Goal: Task Accomplishment & Management: Manage account settings

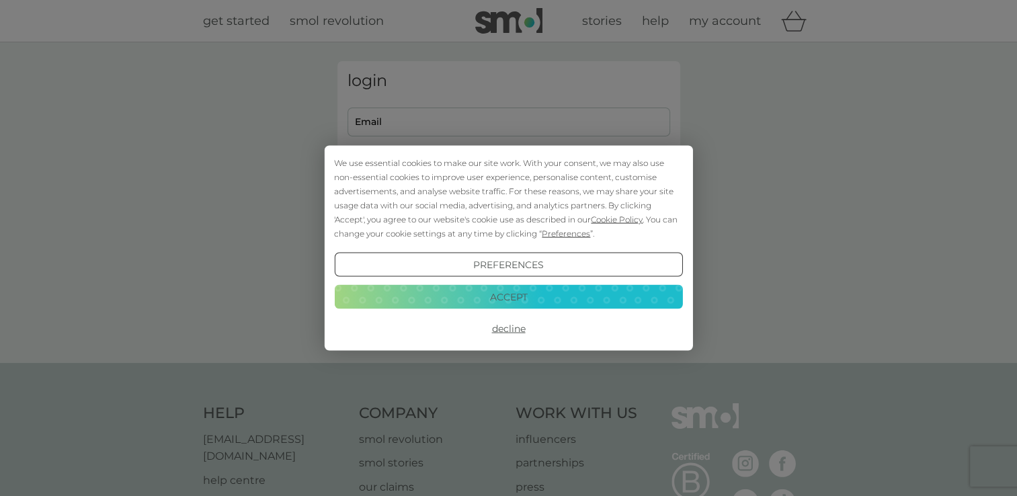
type input "[EMAIL_ADDRESS][DOMAIN_NAME]"
click at [508, 291] on button "Accept" at bounding box center [508, 296] width 348 height 24
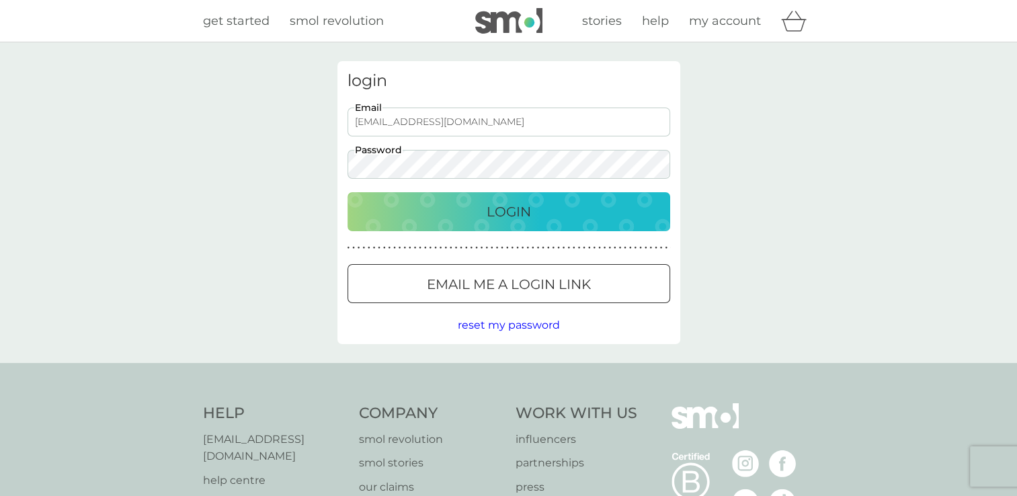
click at [519, 200] on button "Login" at bounding box center [509, 211] width 323 height 39
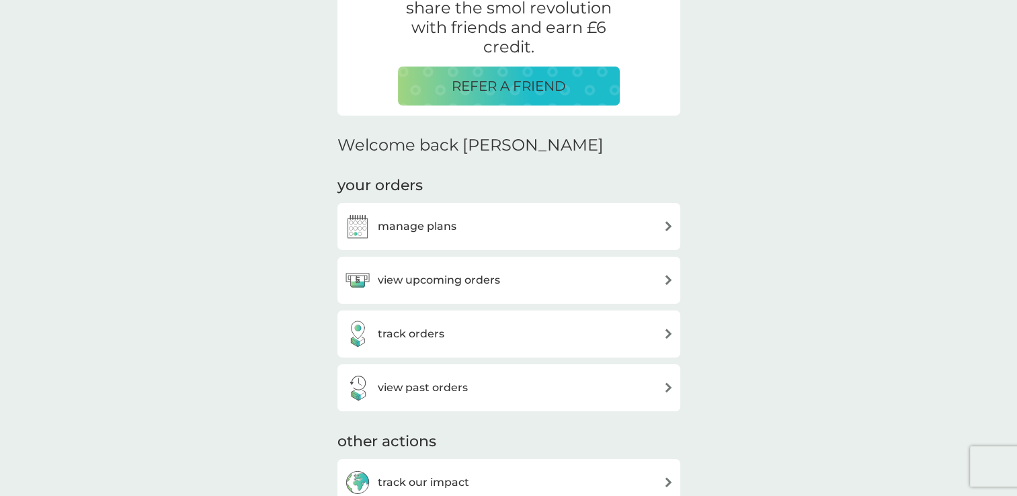
scroll to position [336, 0]
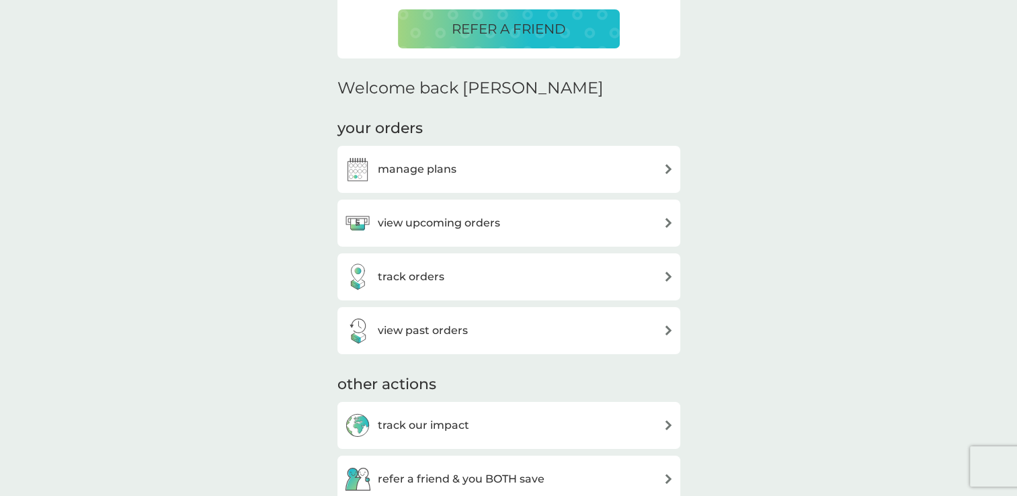
click at [659, 225] on div "view upcoming orders" at bounding box center [508, 223] width 329 height 27
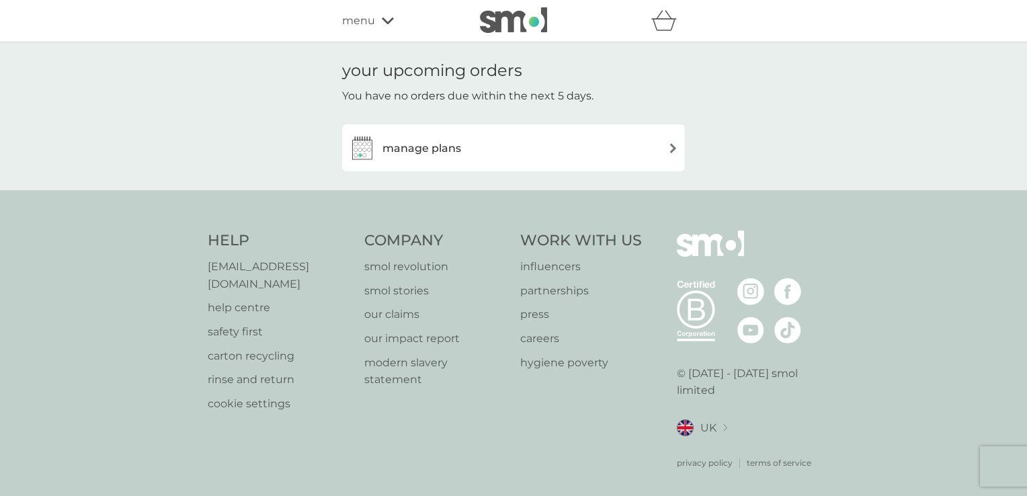
click at [673, 153] on div "manage plans" at bounding box center [513, 147] width 329 height 27
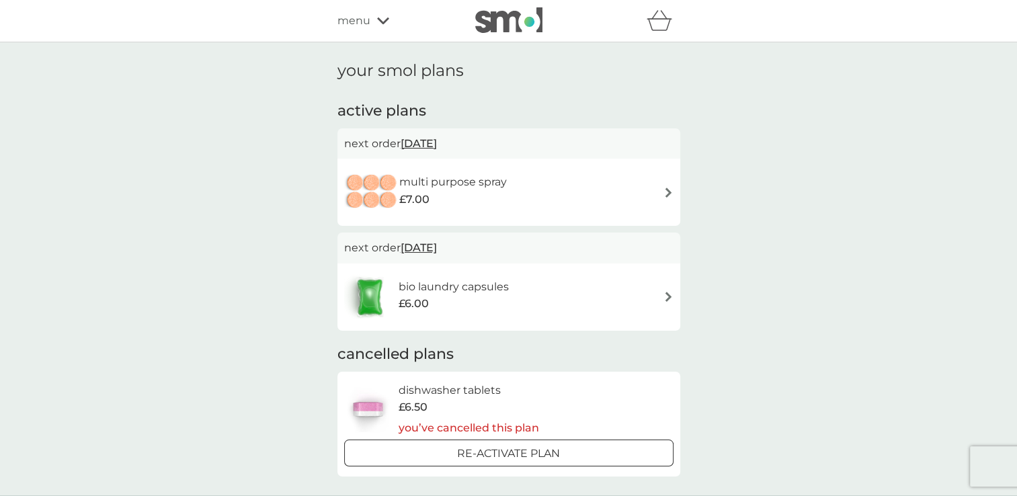
click at [653, 197] on div "multi purpose spray £7.00" at bounding box center [508, 192] width 329 height 47
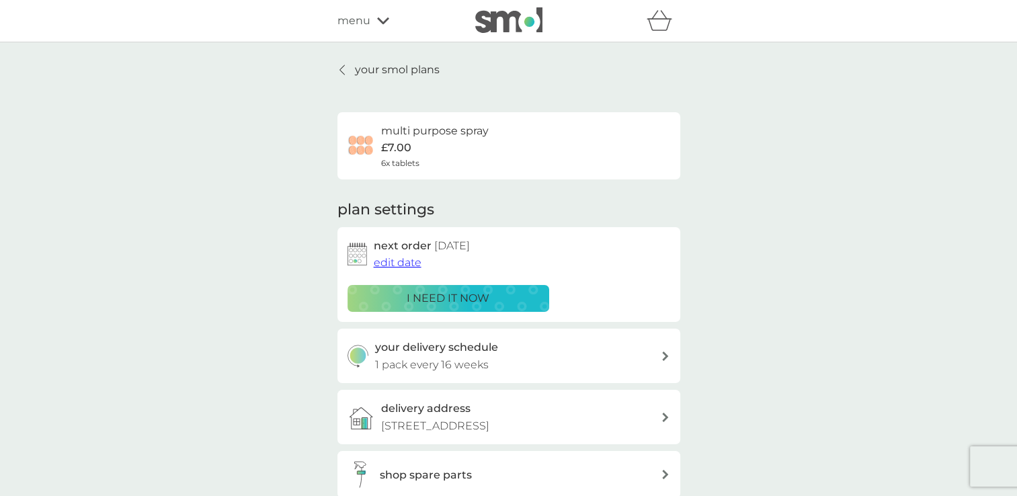
scroll to position [67, 0]
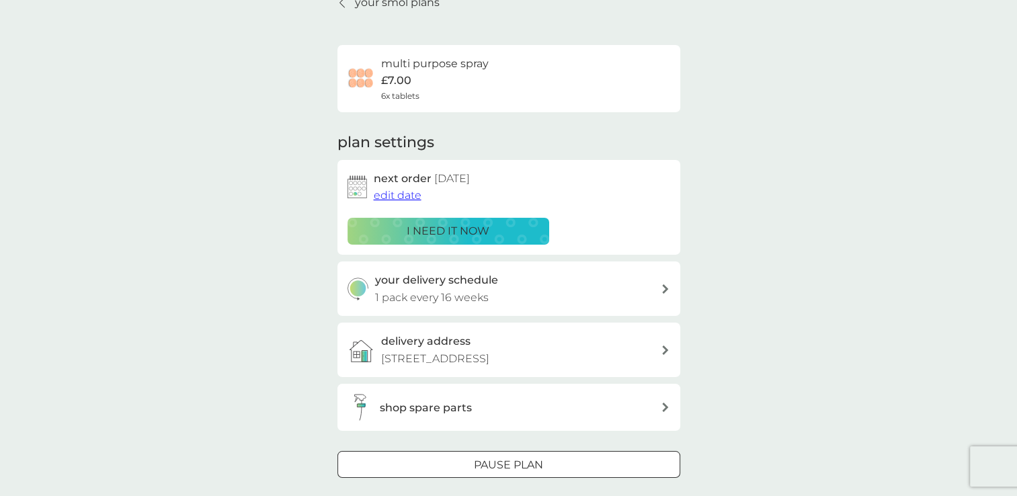
click at [592, 464] on div "Pause plan" at bounding box center [508, 464] width 341 height 17
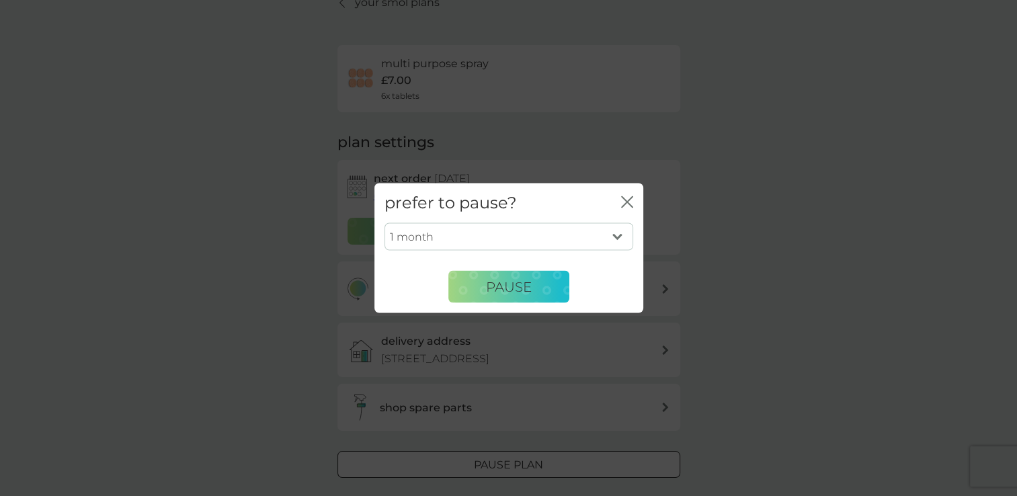
click at [538, 239] on select "1 month 2 months 3 months 4 months 5 months 6 months" at bounding box center [509, 237] width 249 height 28
select select "6"
click at [385, 223] on select "1 month 2 months 3 months 4 months 5 months 6 months" at bounding box center [509, 237] width 249 height 28
click at [479, 308] on div "1 month 2 months 3 months 4 months 5 months 6 months Pause" at bounding box center [508, 268] width 269 height 90
click at [484, 292] on button "Pause" at bounding box center [508, 287] width 121 height 32
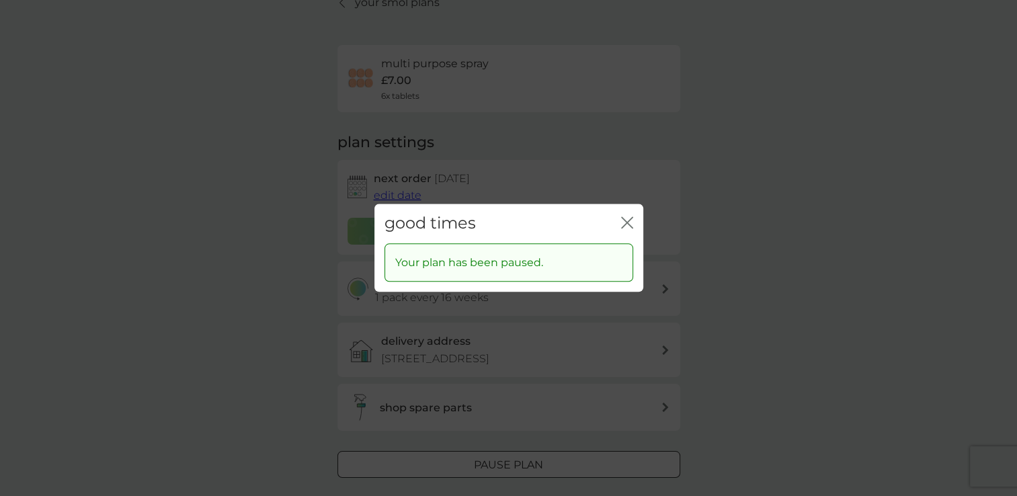
click at [633, 222] on div "good times close" at bounding box center [508, 224] width 269 height 40
click at [627, 221] on icon "close" at bounding box center [627, 222] width 12 height 12
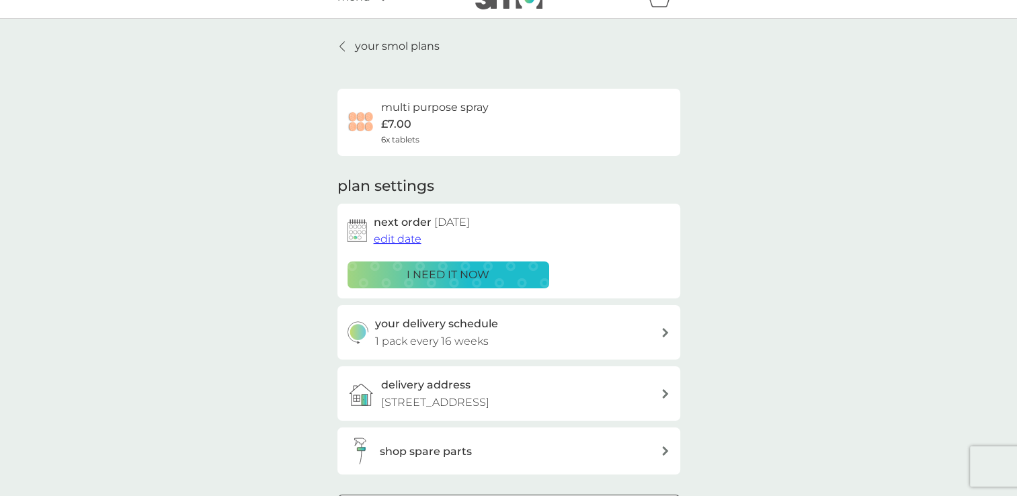
scroll to position [0, 0]
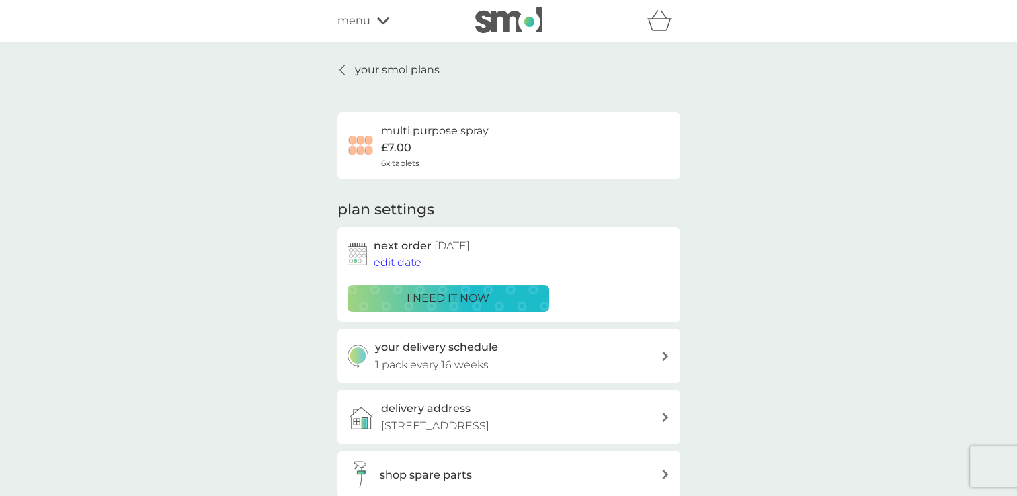
click at [421, 69] on p "your smol plans" at bounding box center [397, 69] width 85 height 17
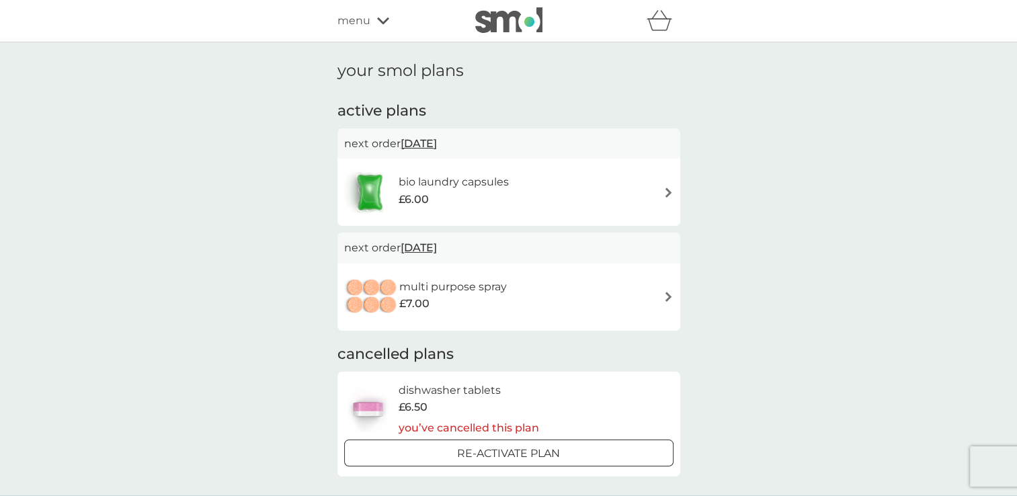
click at [664, 191] on img at bounding box center [669, 193] width 10 height 10
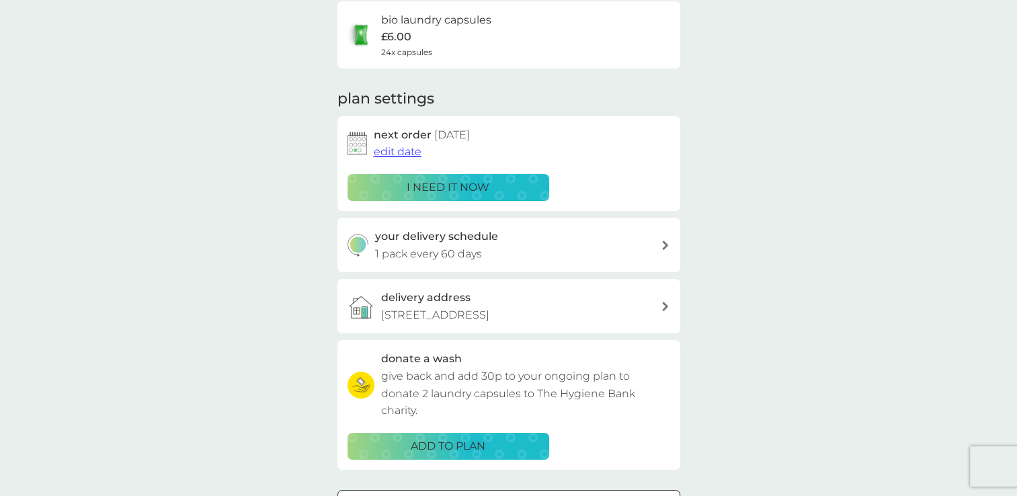
scroll to position [134, 0]
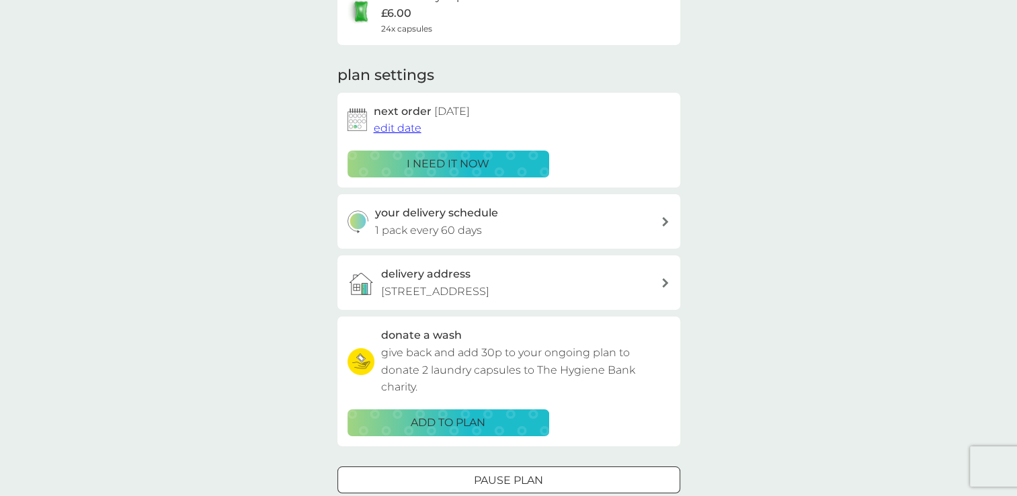
click at [460, 477] on div "Pause plan" at bounding box center [508, 480] width 341 height 17
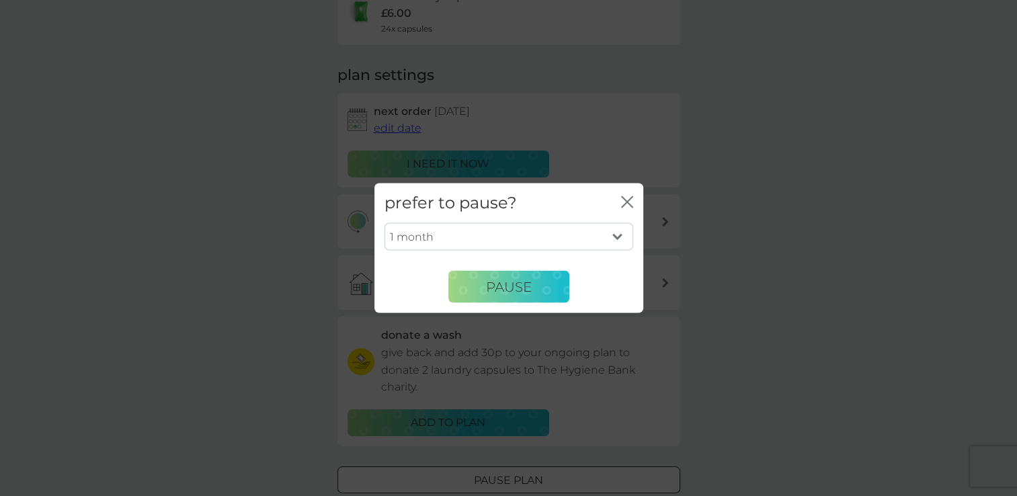
click at [522, 243] on select "1 month 2 months 3 months 4 months 5 months 6 months" at bounding box center [509, 237] width 249 height 28
select select "6"
click at [385, 223] on select "1 month 2 months 3 months 4 months 5 months 6 months" at bounding box center [509, 237] width 249 height 28
click at [489, 286] on span "Pause" at bounding box center [509, 286] width 46 height 16
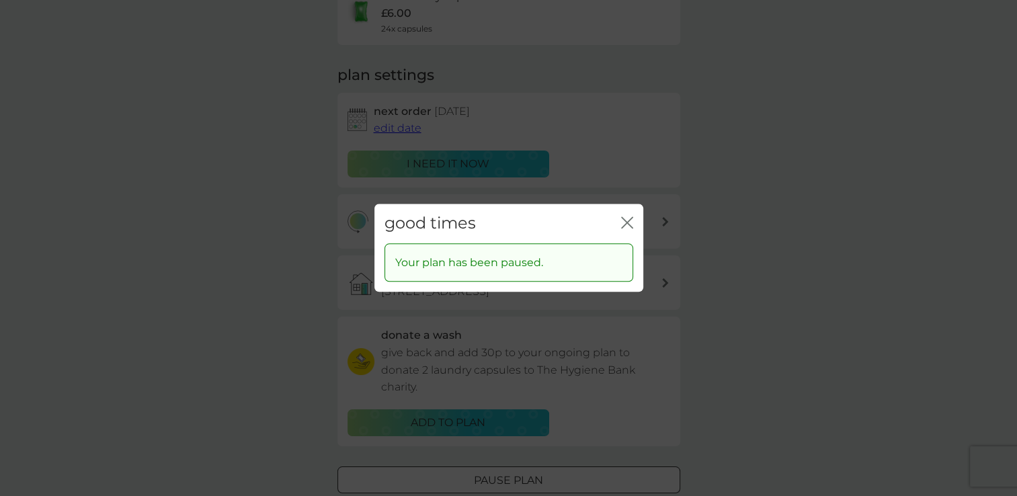
click at [569, 276] on div "Your plan has been paused." at bounding box center [509, 262] width 249 height 39
click at [619, 229] on div "good times close" at bounding box center [508, 224] width 269 height 40
click at [625, 220] on icon "close" at bounding box center [624, 222] width 5 height 11
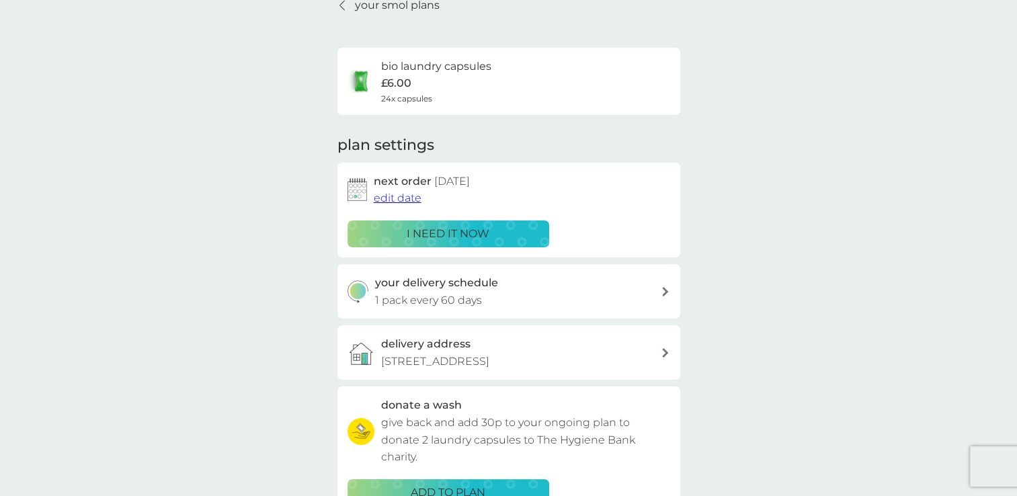
scroll to position [0, 0]
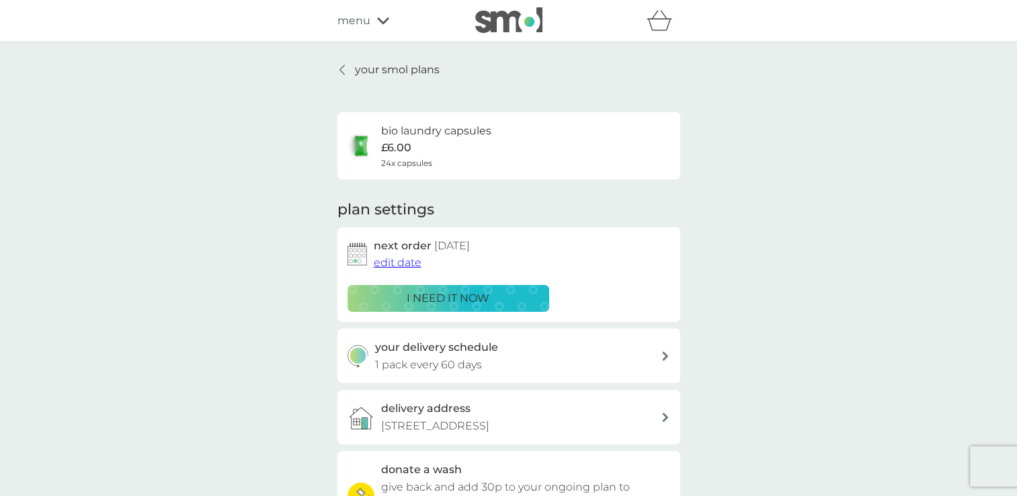
click at [362, 20] on span "menu" at bounding box center [353, 20] width 33 height 17
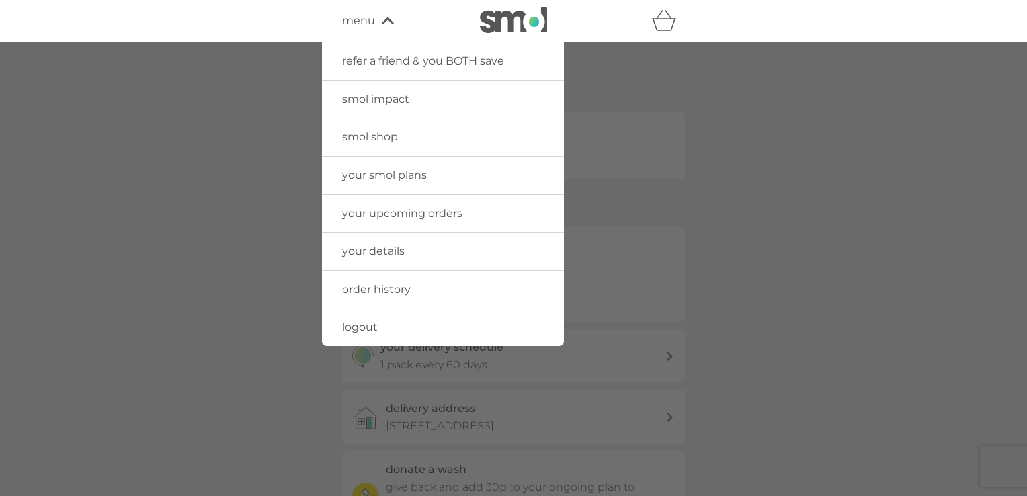
click at [362, 20] on span "menu" at bounding box center [358, 20] width 33 height 17
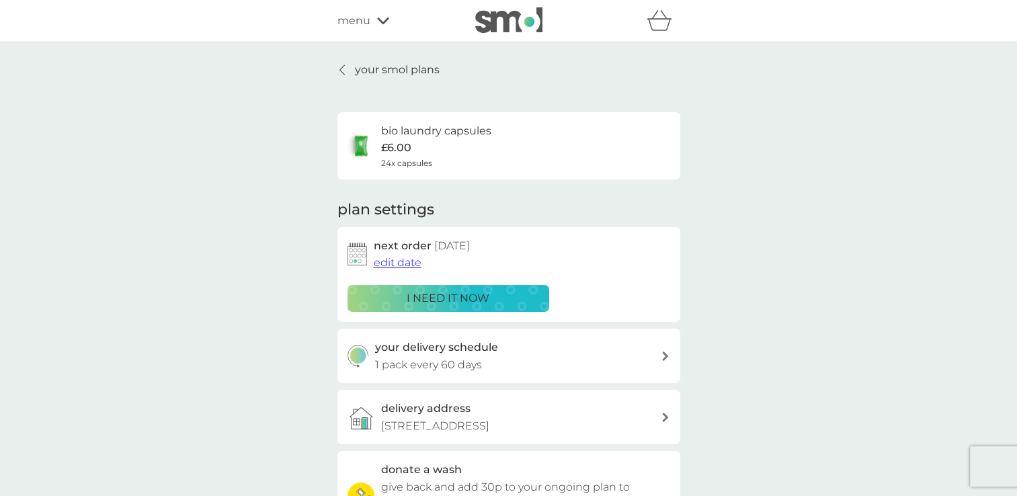
click at [493, 24] on img at bounding box center [508, 20] width 67 height 26
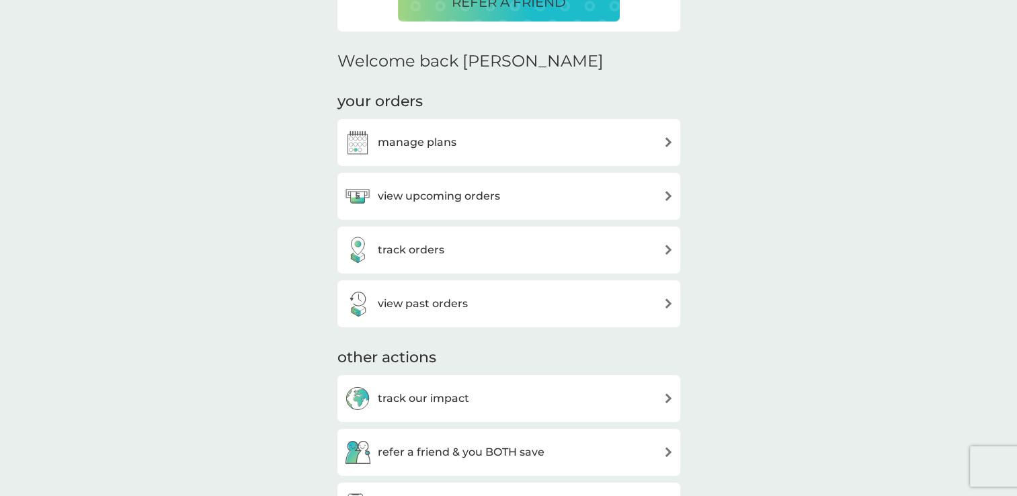
scroll to position [403, 0]
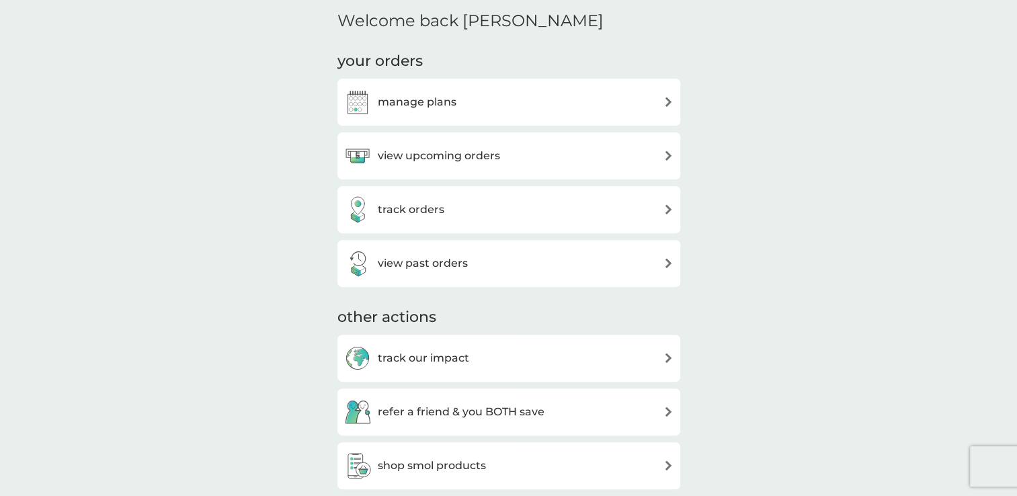
click at [469, 160] on h3 "view upcoming orders" at bounding box center [439, 155] width 122 height 17
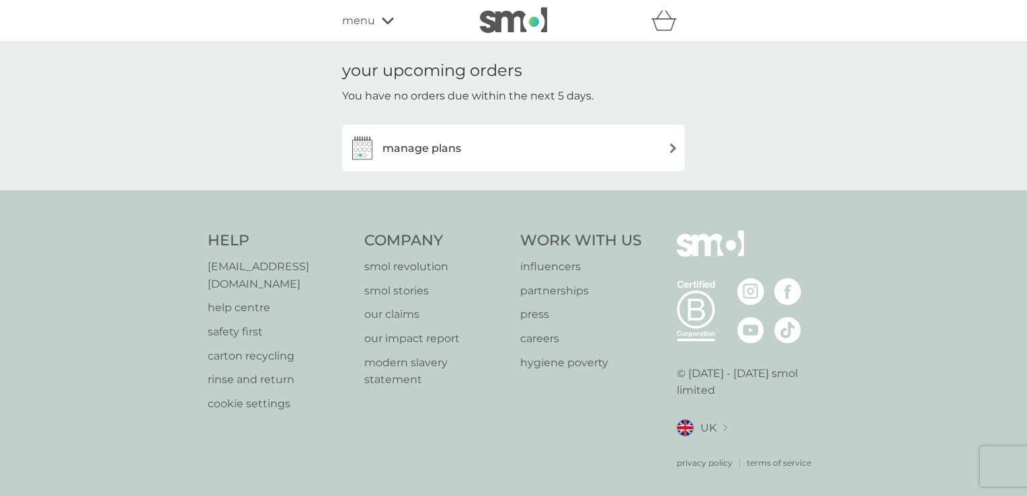
click at [469, 160] on div "manage plans" at bounding box center [513, 147] width 329 height 27
